Goal: Navigation & Orientation: Find specific page/section

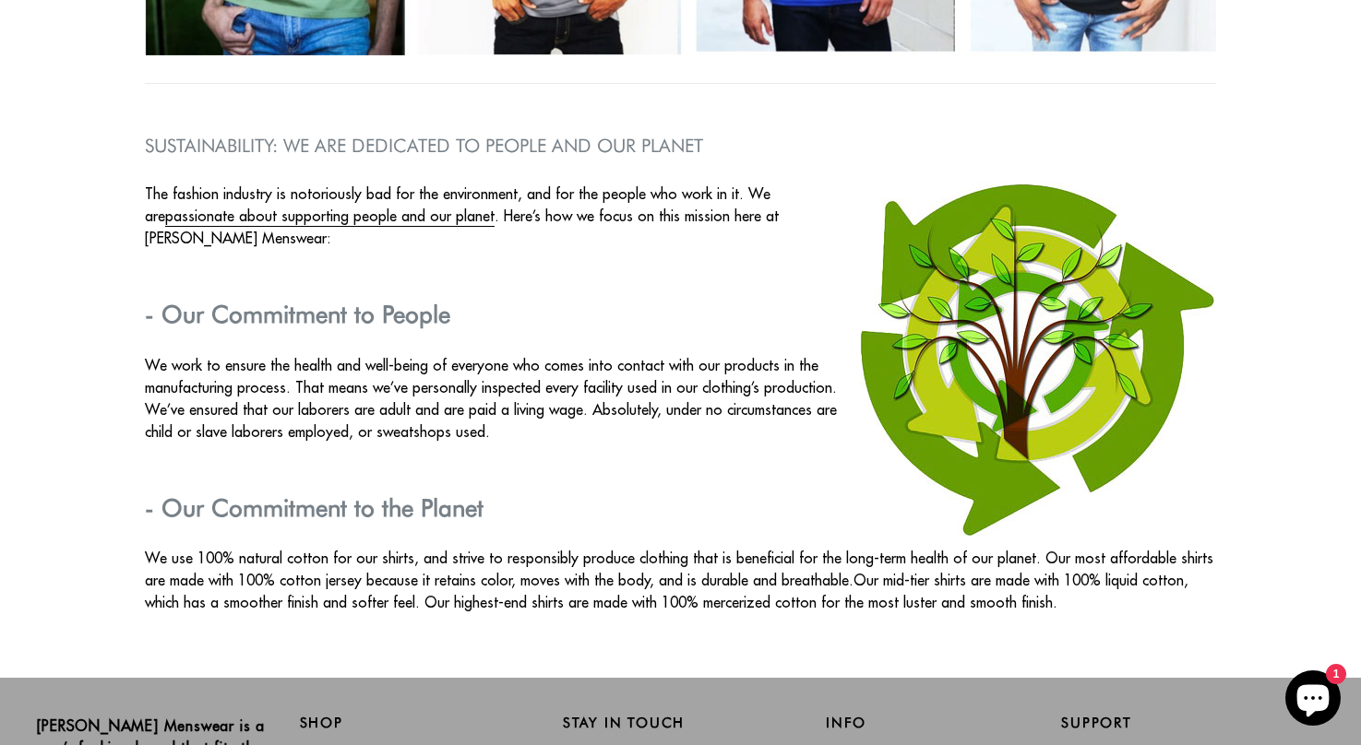
scroll to position [3003, 0]
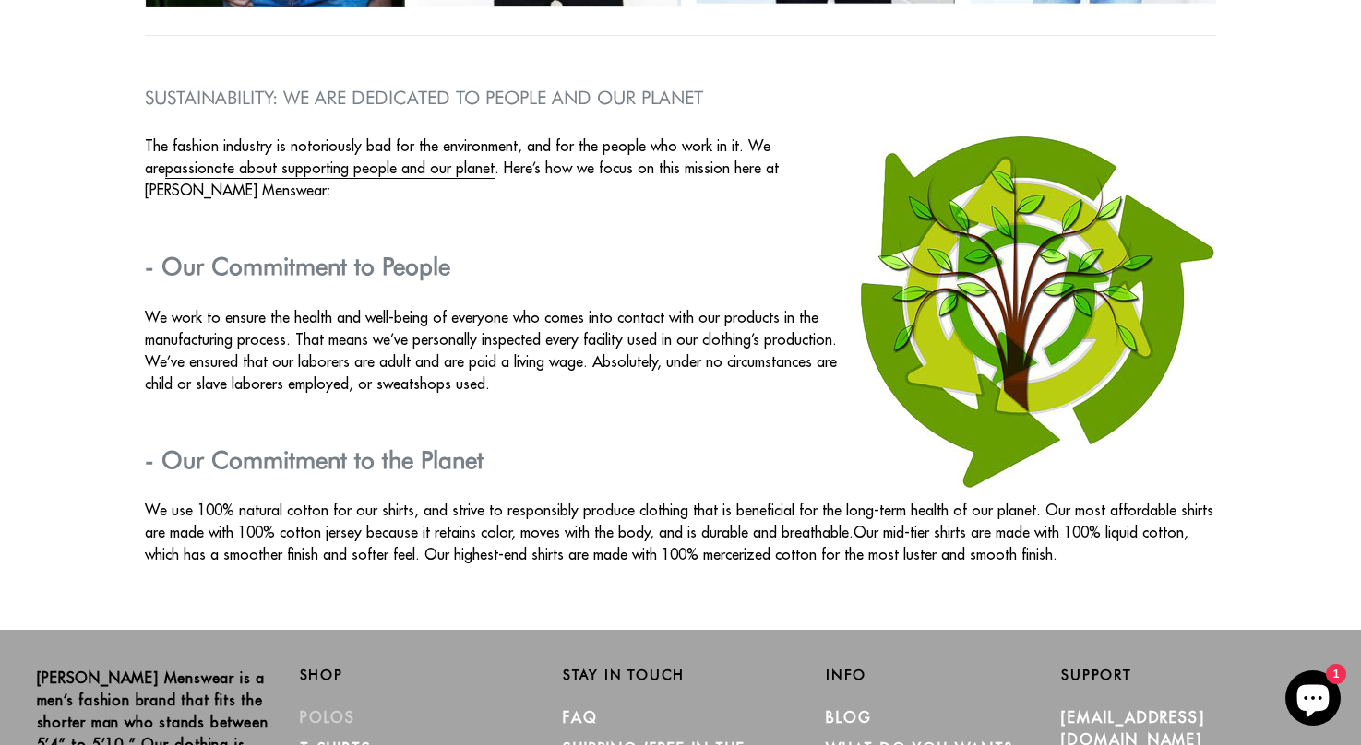
click at [324, 713] on link "Polos" at bounding box center [328, 718] width 56 height 18
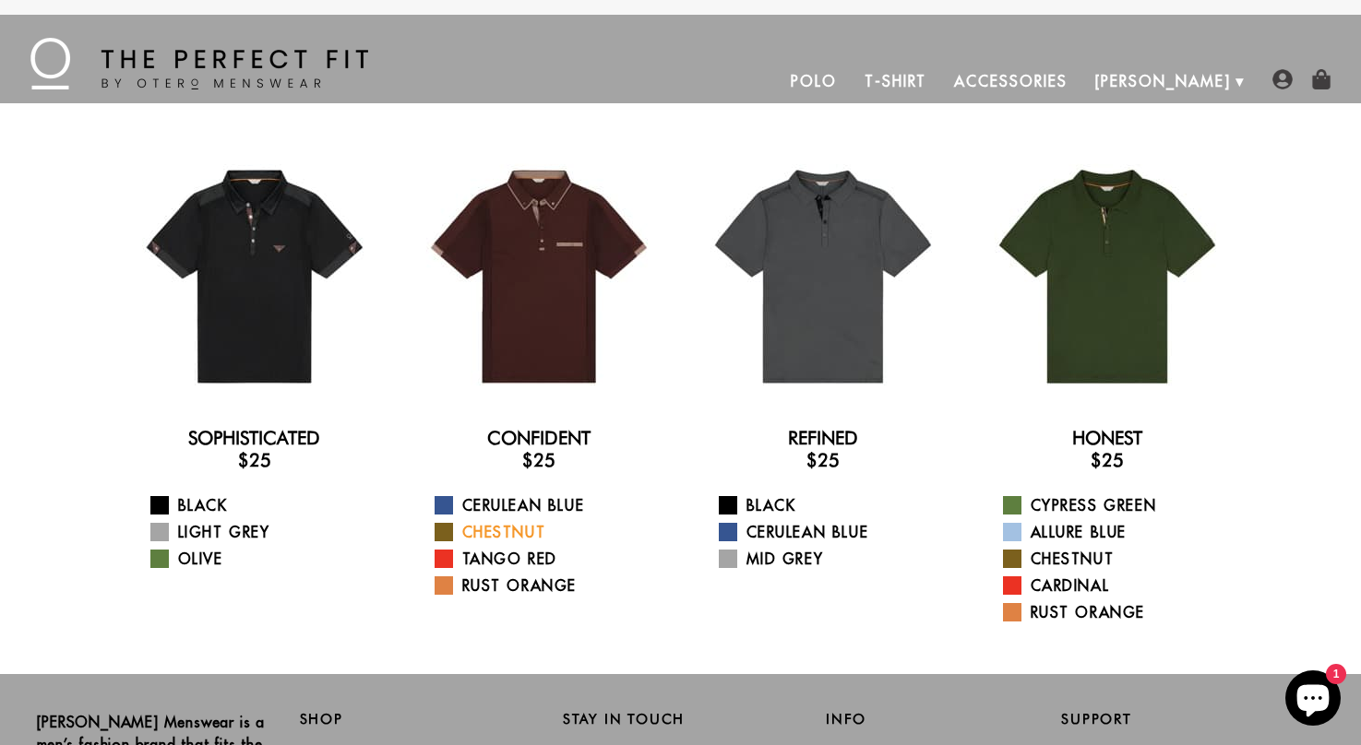
click at [449, 531] on span at bounding box center [444, 532] width 18 height 18
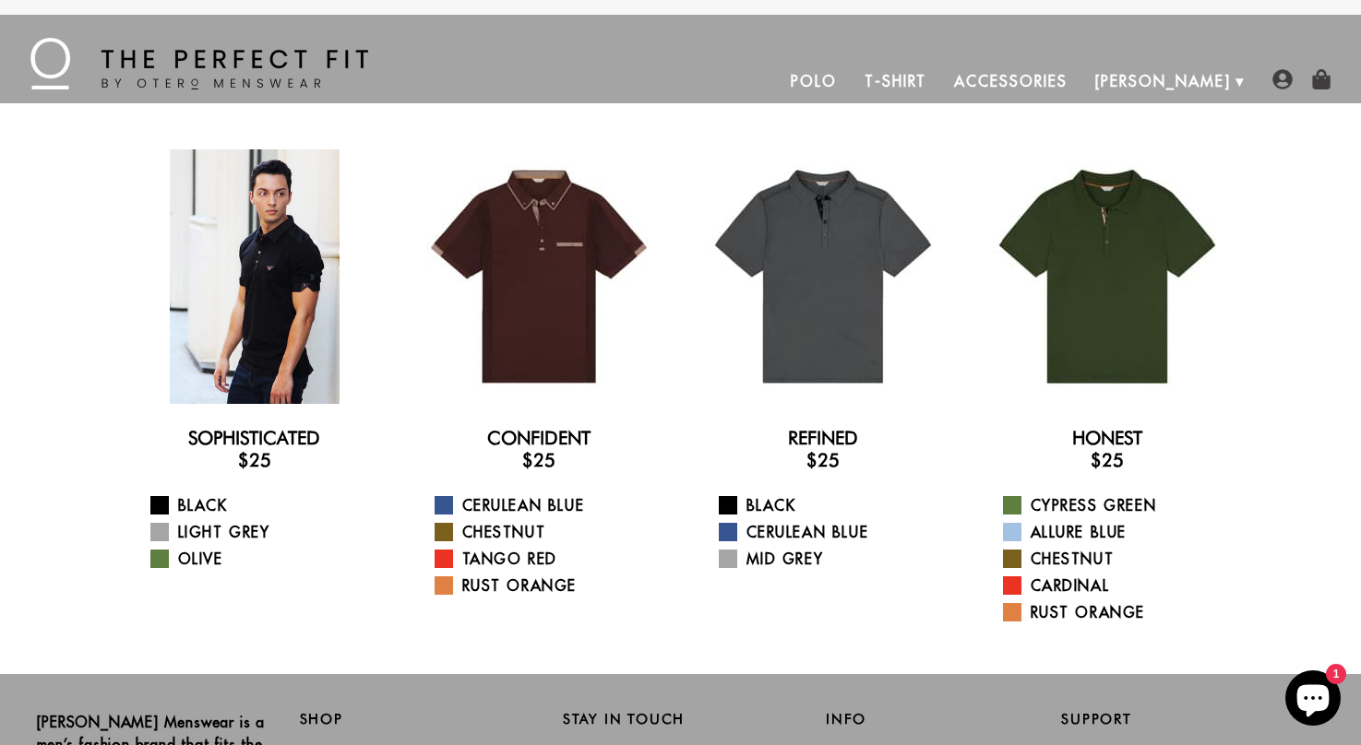
click at [296, 305] on div at bounding box center [254, 276] width 255 height 255
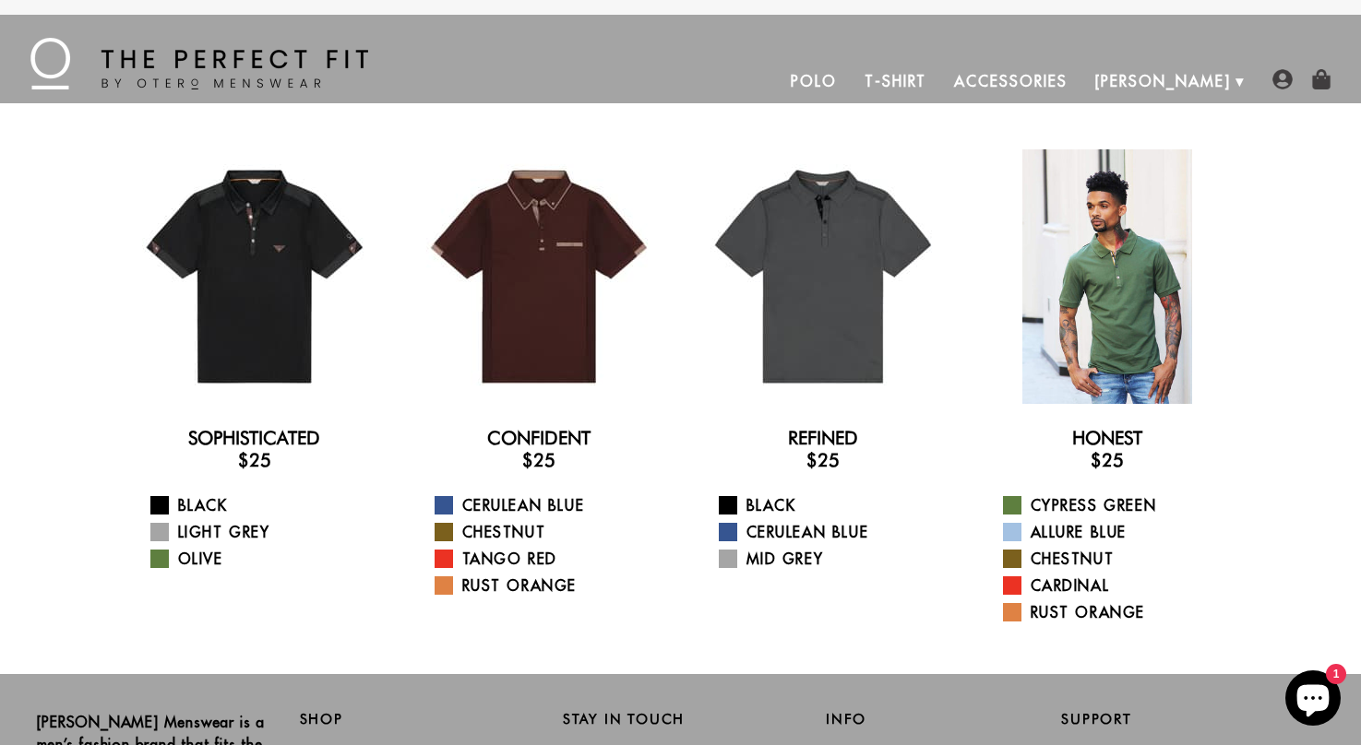
click at [1119, 286] on div at bounding box center [1107, 276] width 255 height 255
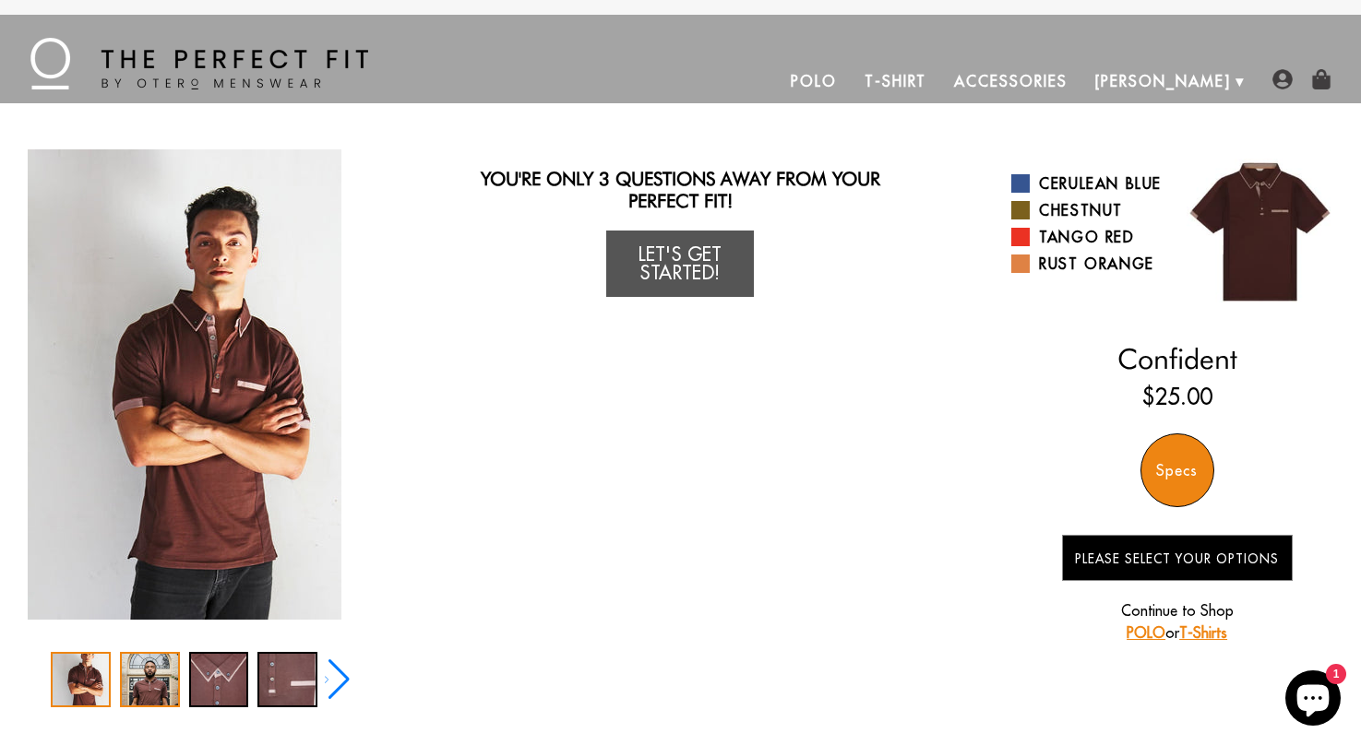
click at [145, 678] on div "2 / 5" at bounding box center [150, 679] width 60 height 55
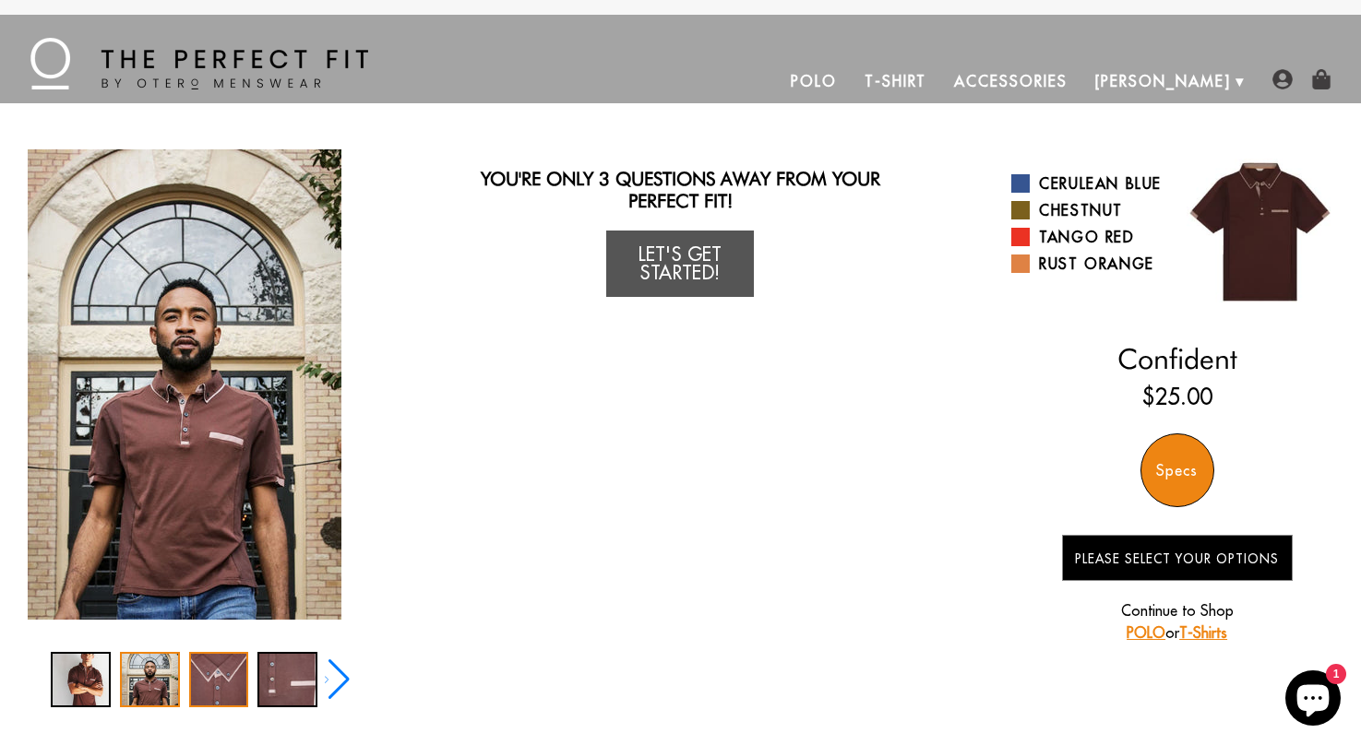
click at [203, 675] on div "3 / 5" at bounding box center [219, 679] width 60 height 55
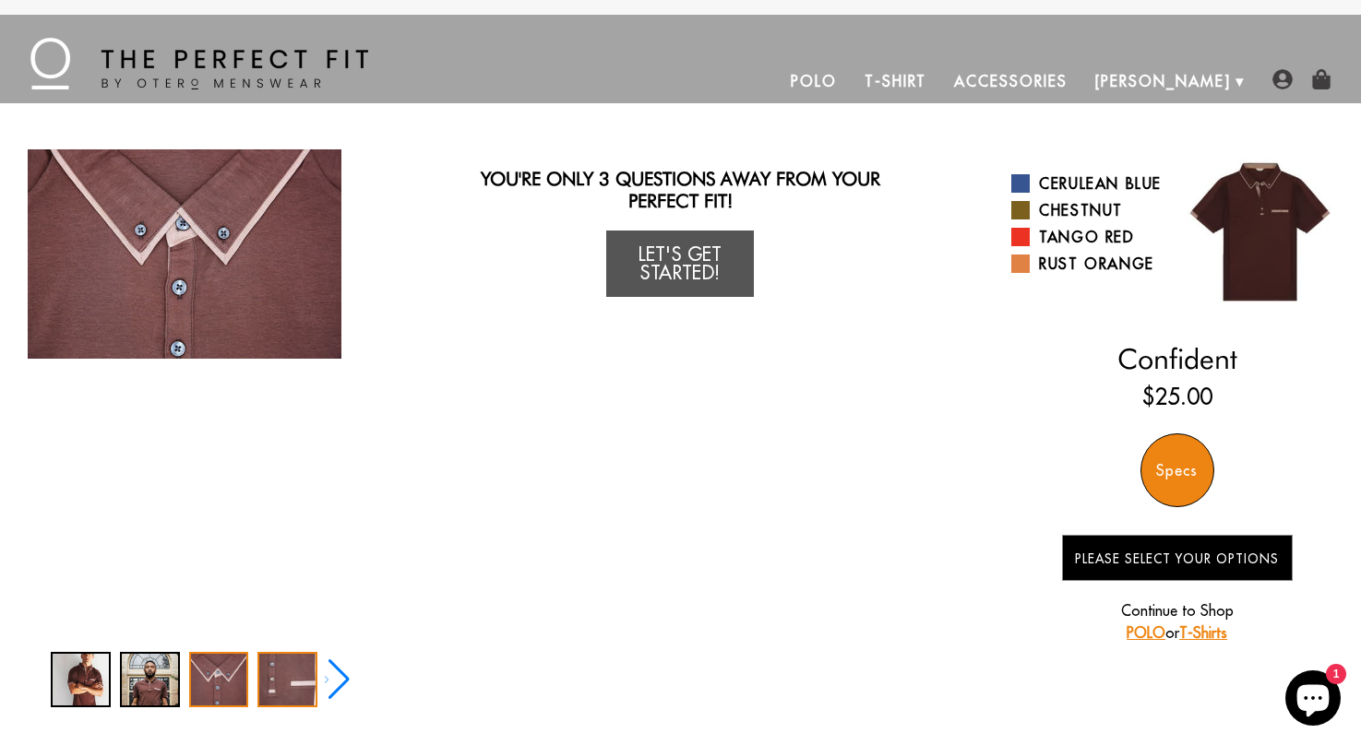
click at [271, 681] on div "4 / 5" at bounding box center [287, 679] width 60 height 55
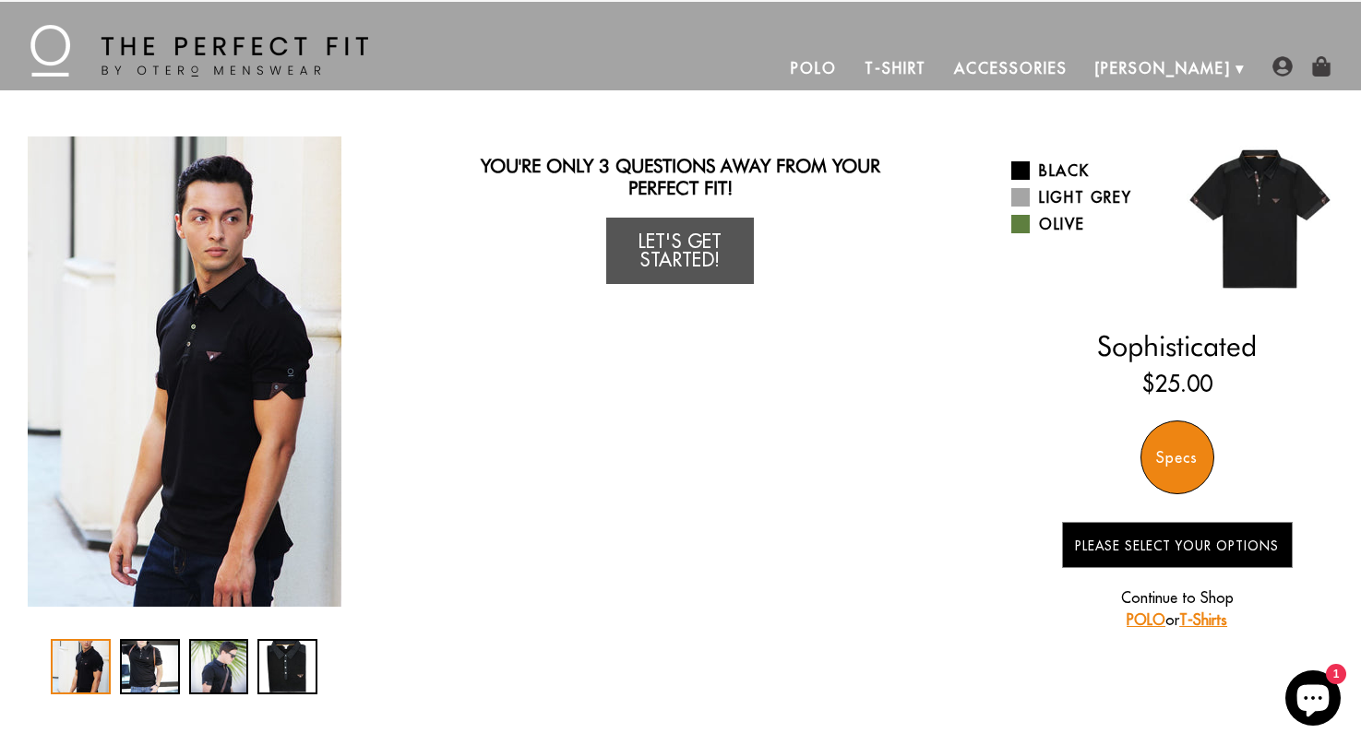
scroll to position [15, 0]
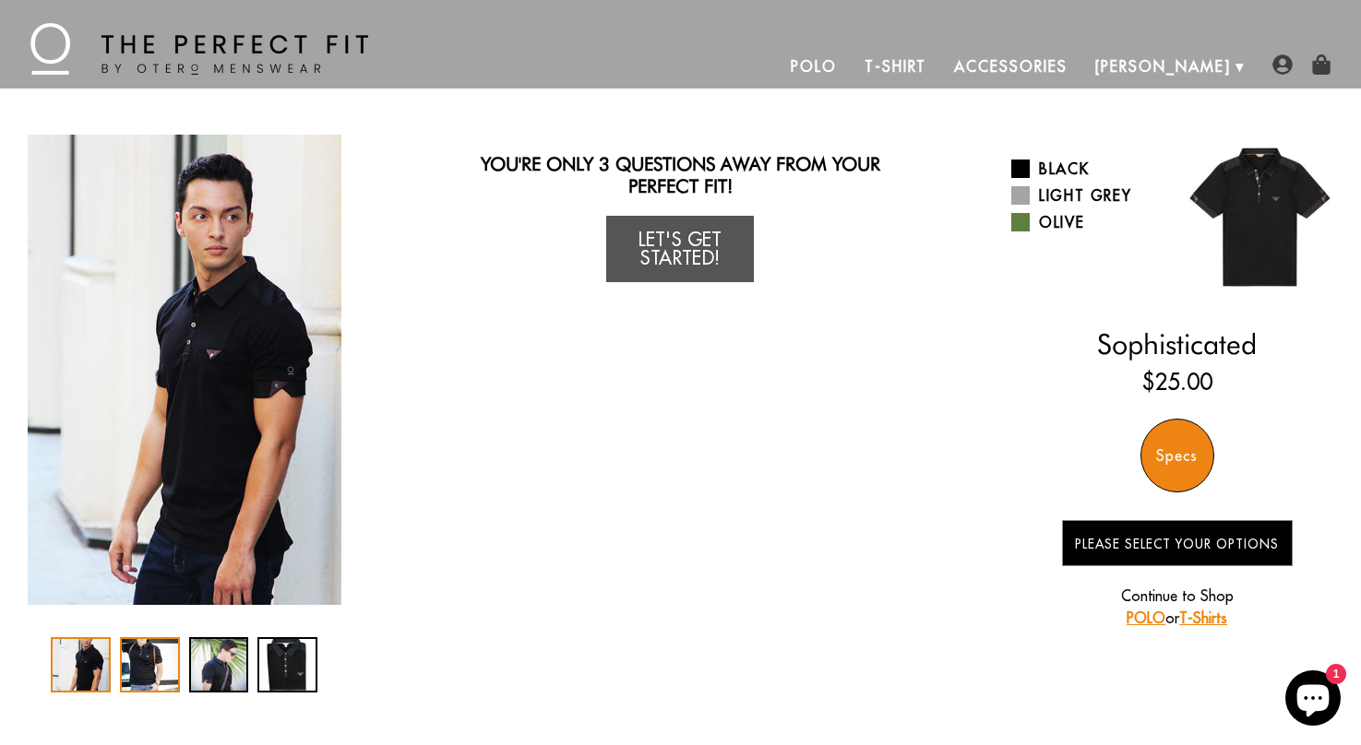
click at [136, 668] on div "2 / 4" at bounding box center [150, 665] width 60 height 55
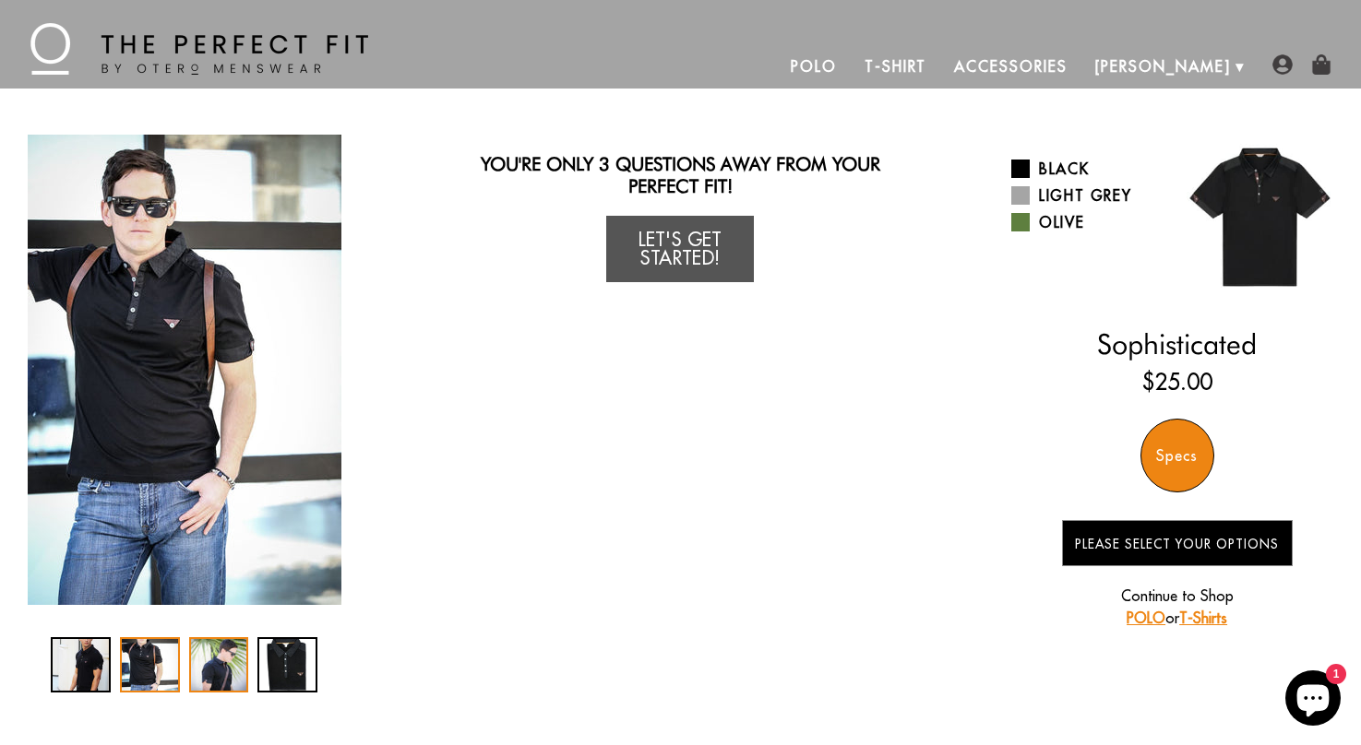
click at [198, 662] on div "3 / 4" at bounding box center [219, 665] width 60 height 55
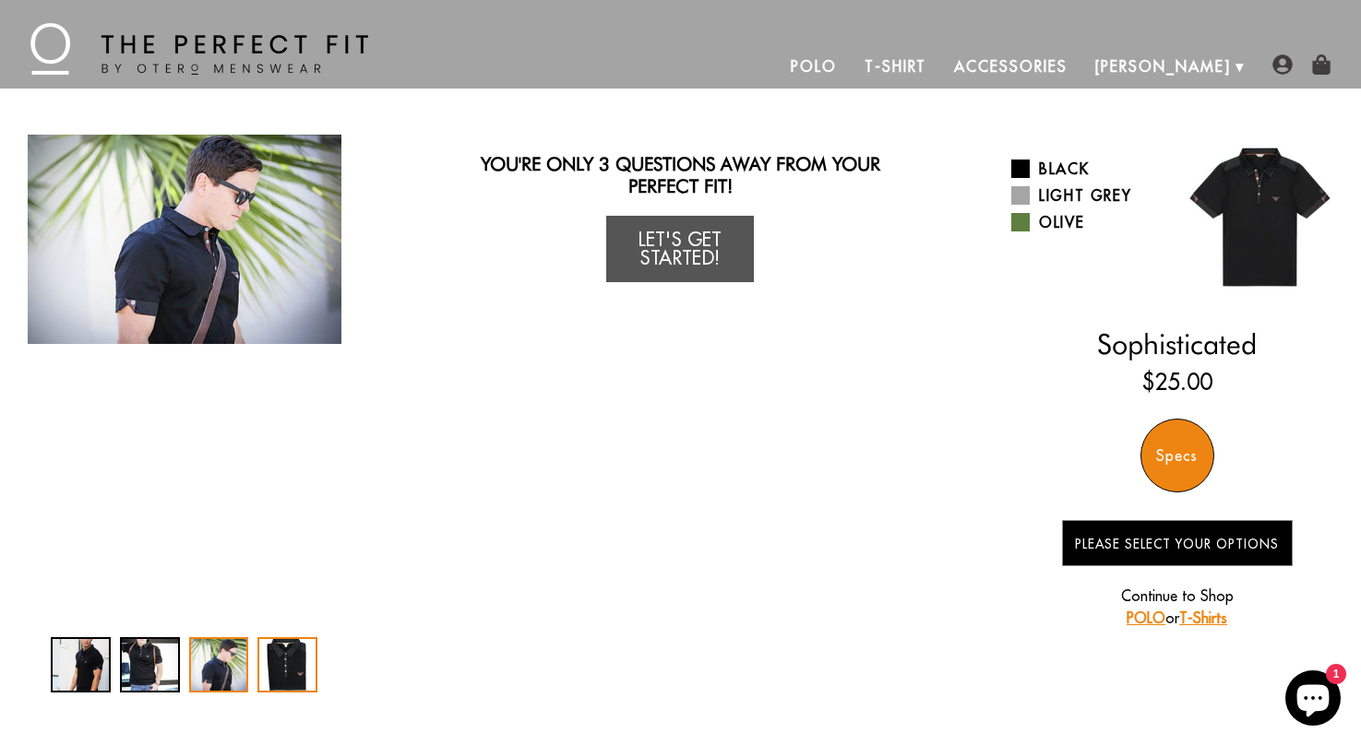
click at [280, 669] on div "4 / 4" at bounding box center [287, 665] width 60 height 55
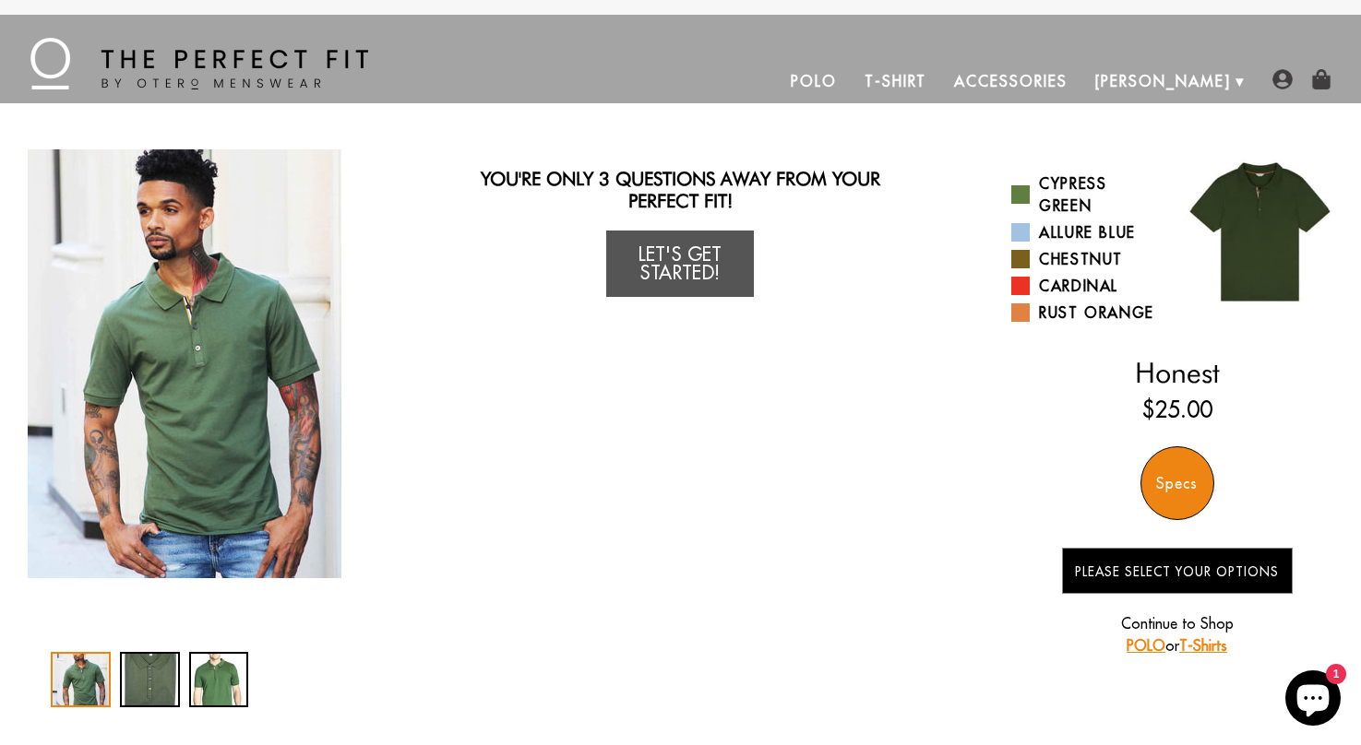
click at [240, 395] on img "1 / 3" at bounding box center [185, 363] width 314 height 429
click at [851, 89] on link "Polo" at bounding box center [814, 81] width 74 height 44
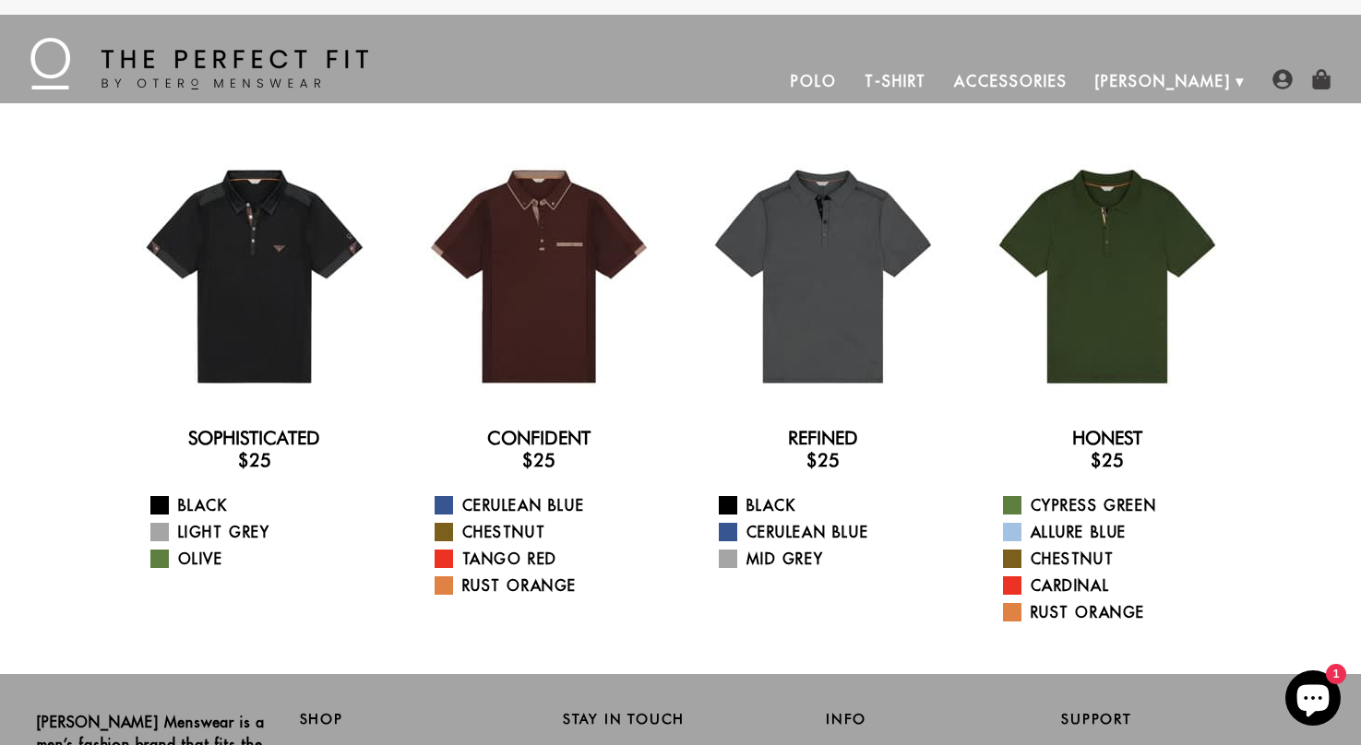
click at [1080, 85] on link "Accessories" at bounding box center [1010, 81] width 140 height 44
